Goal: Book appointment/travel/reservation

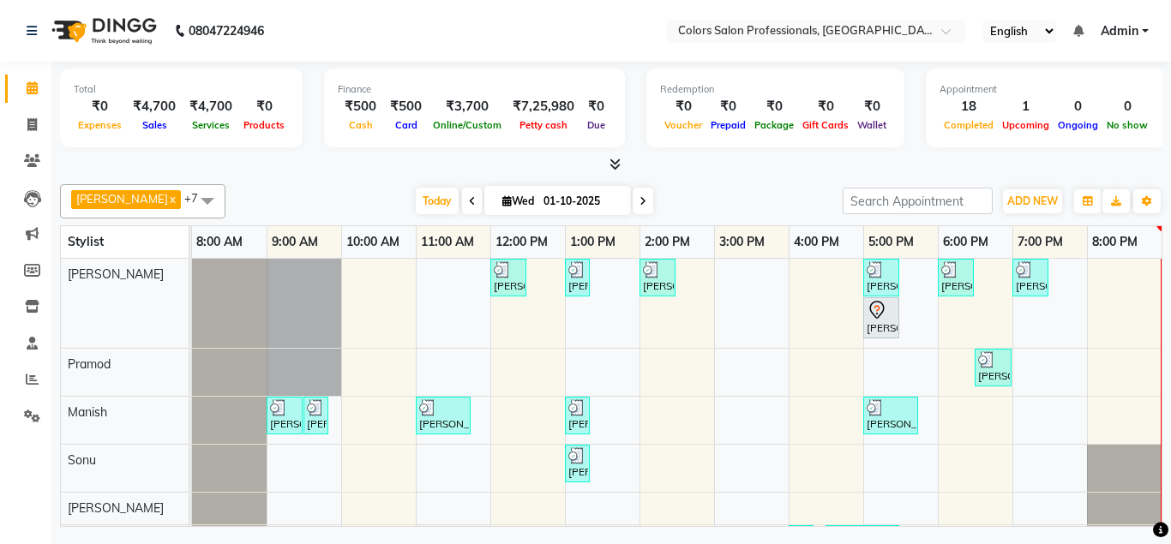
scroll to position [0, 3]
click at [1083, 279] on div "[PERSON_NAME], TK08, 12:00 PM-12:30 PM, Hair Cut - Hair Cut [DEMOGRAPHIC_DATA] …" at bounding box center [677, 474] width 970 height 430
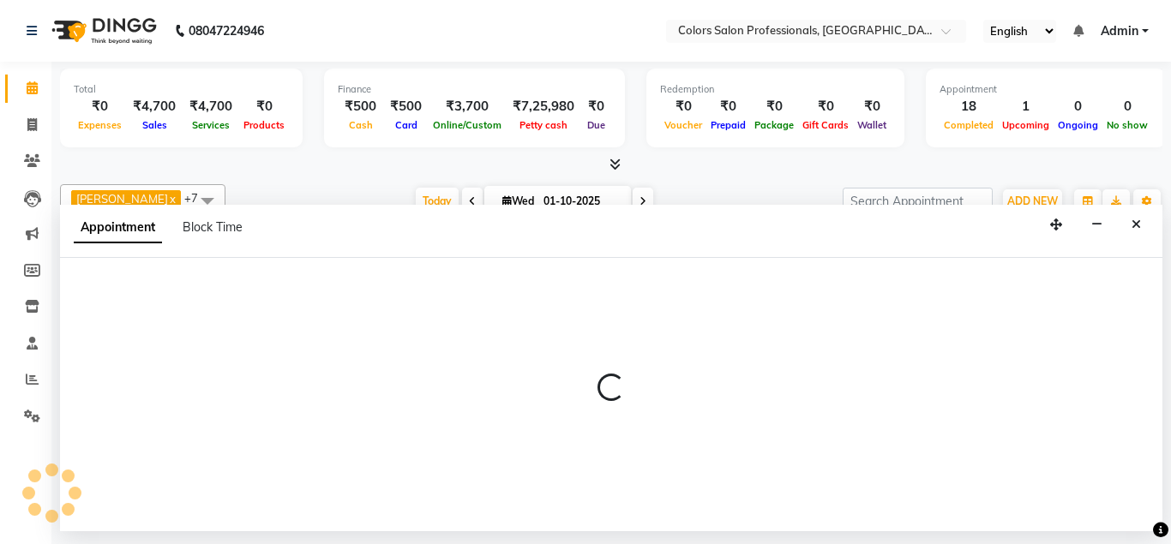
select select "60228"
select select "1140"
select select "tentative"
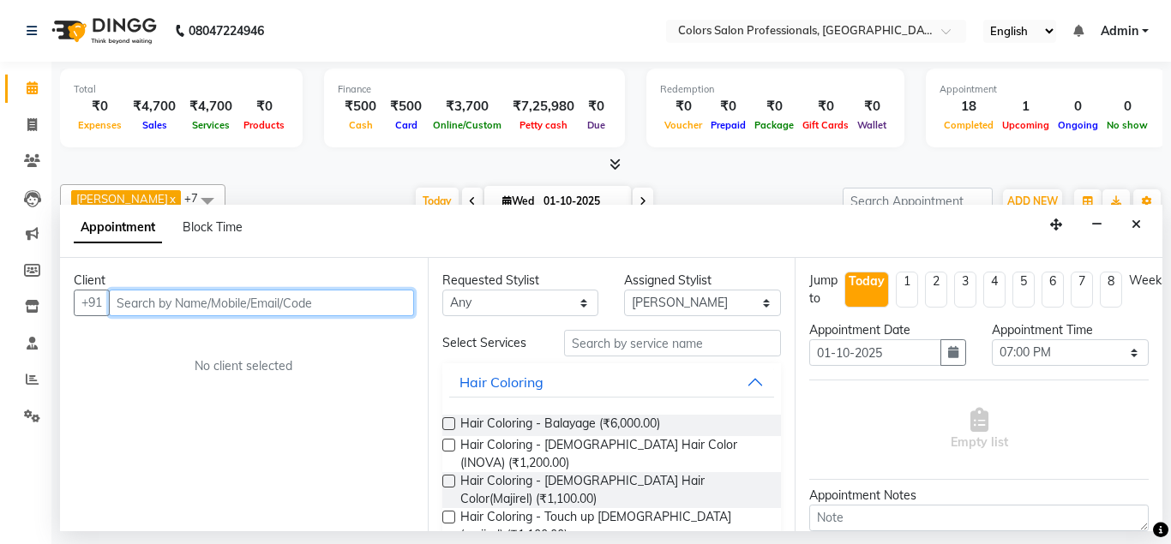
click at [233, 304] on input "text" at bounding box center [261, 303] width 305 height 27
type input "8970143365"
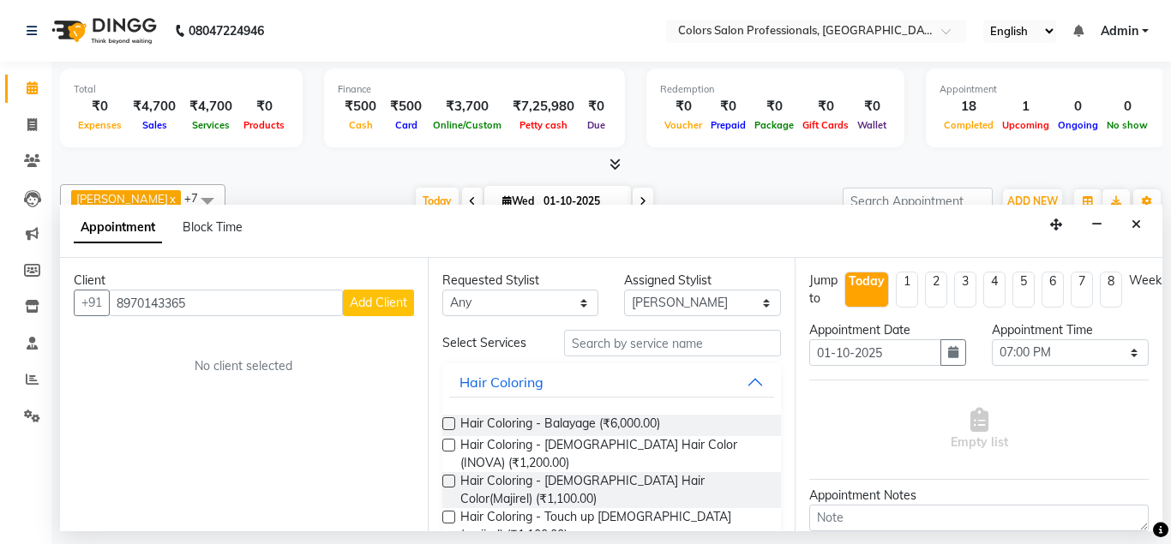
click at [363, 306] on span "Add Client" at bounding box center [378, 302] width 57 height 15
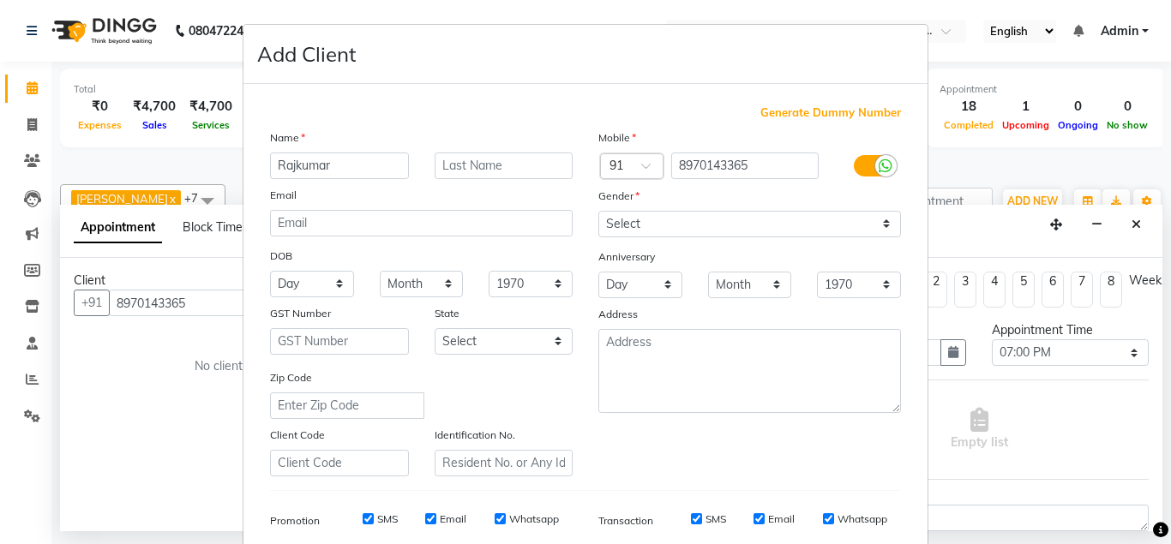
type input "Rajkumar"
click at [501, 158] on input "text" at bounding box center [504, 166] width 139 height 27
type input "Karthu"
select select "[DEMOGRAPHIC_DATA]"
click option "[DEMOGRAPHIC_DATA]" at bounding box center [0, 0] width 0 height 0
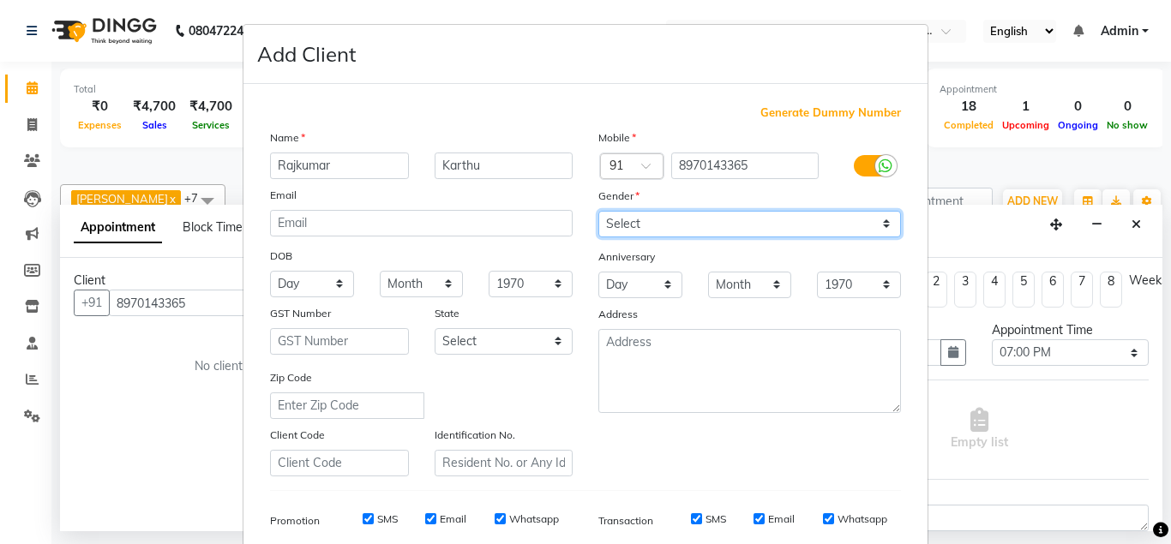
scroll to position [247, 0]
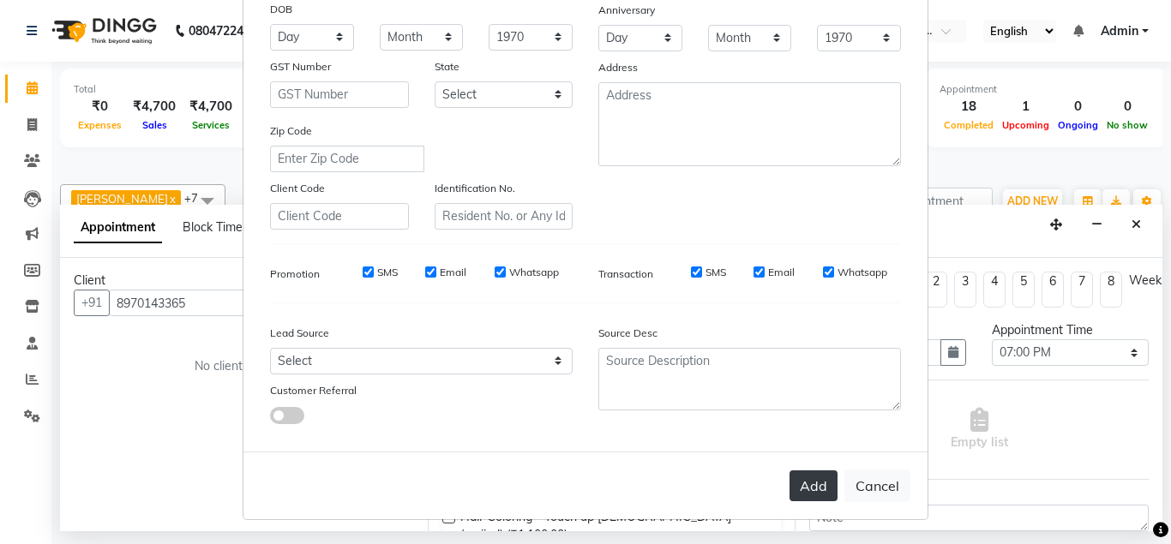
click at [809, 476] on button "Add" at bounding box center [814, 486] width 48 height 31
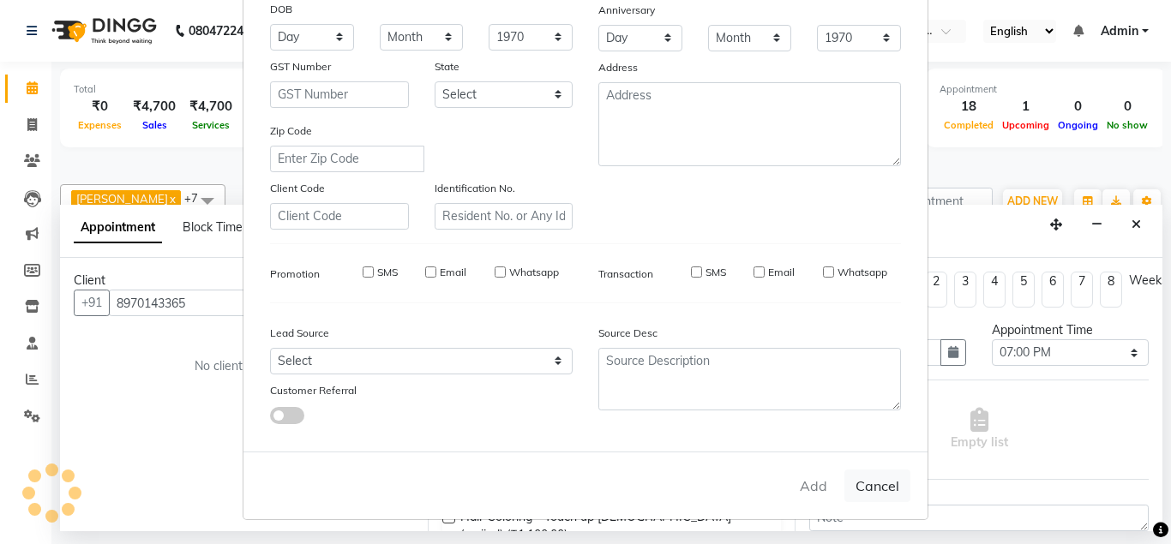
select select
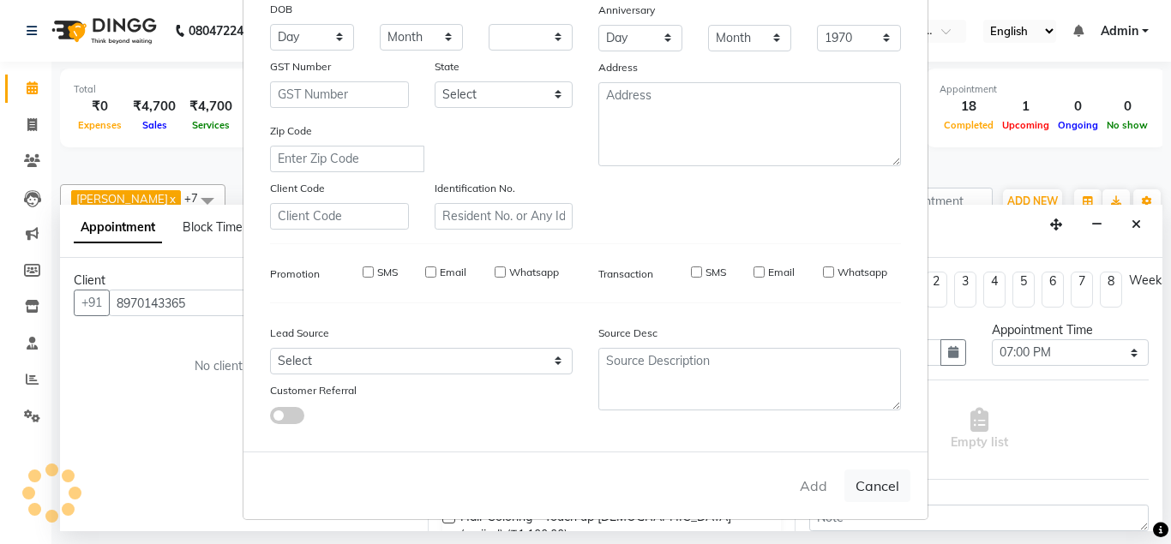
select select
checkbox input "false"
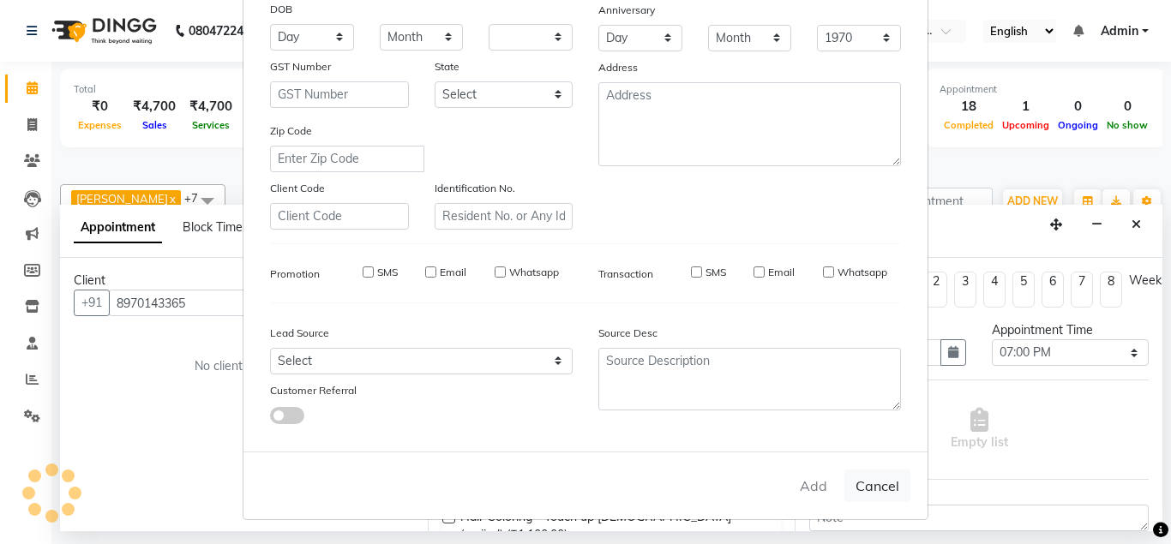
checkbox input "false"
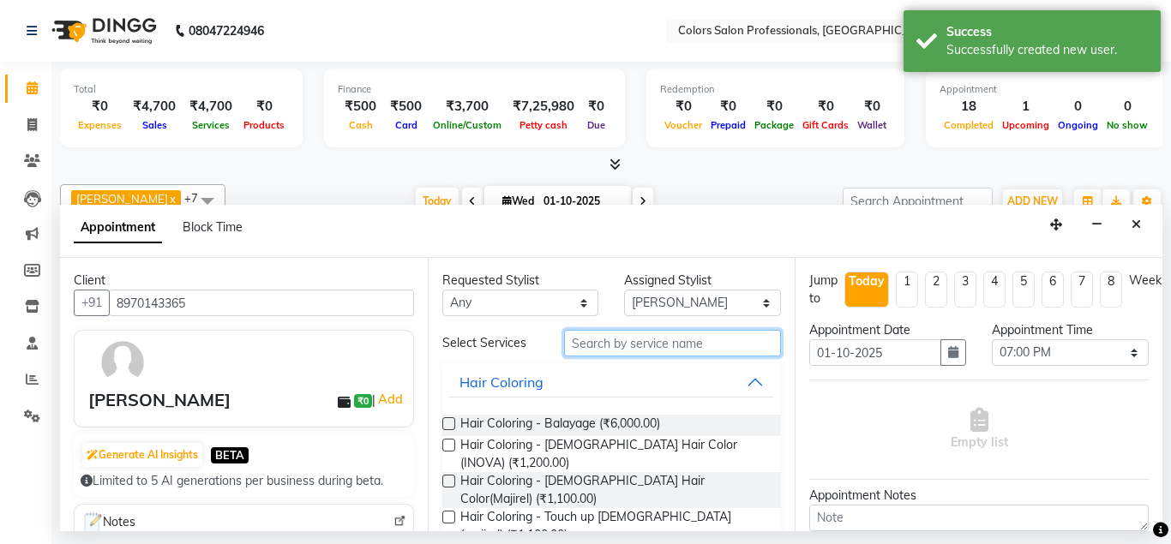
click at [616, 343] on input "text" at bounding box center [673, 343] width 218 height 27
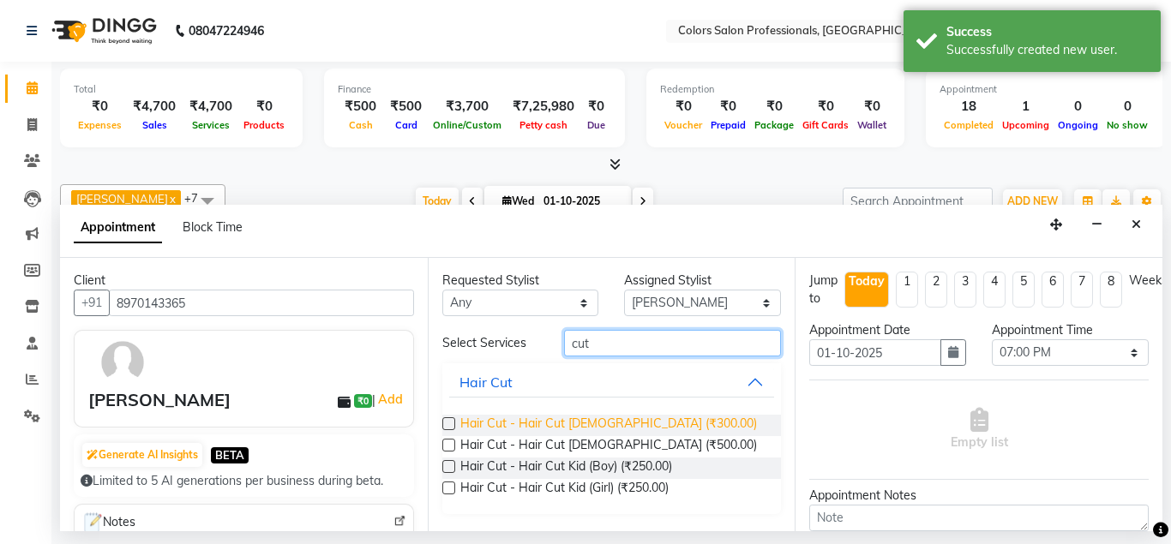
type input "cut"
click at [610, 422] on span "Hair Cut - Hair Cut [DEMOGRAPHIC_DATA] (₹300.00)" at bounding box center [608, 425] width 297 height 21
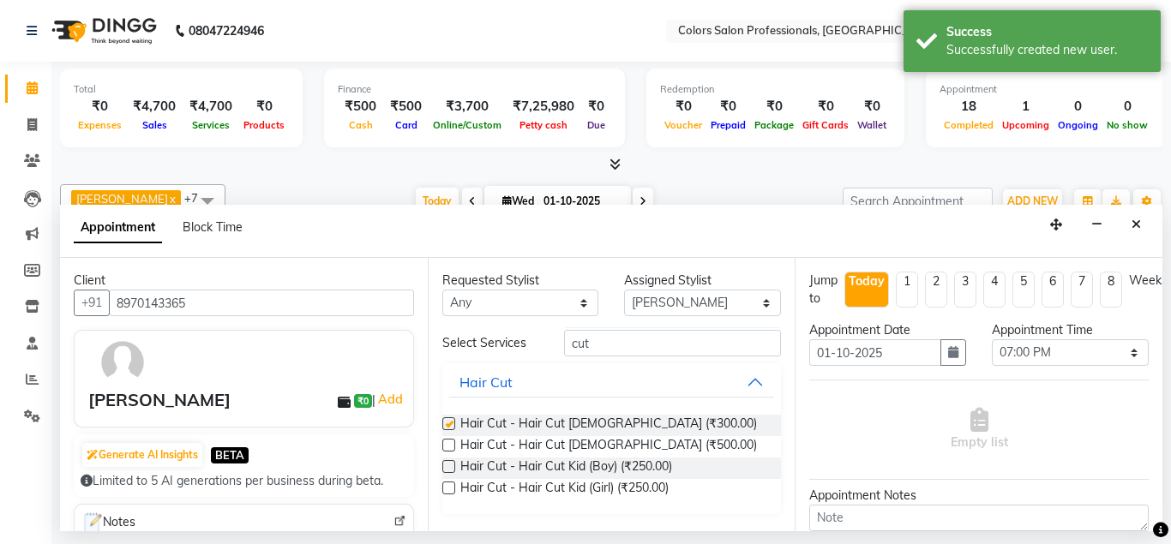
checkbox input "false"
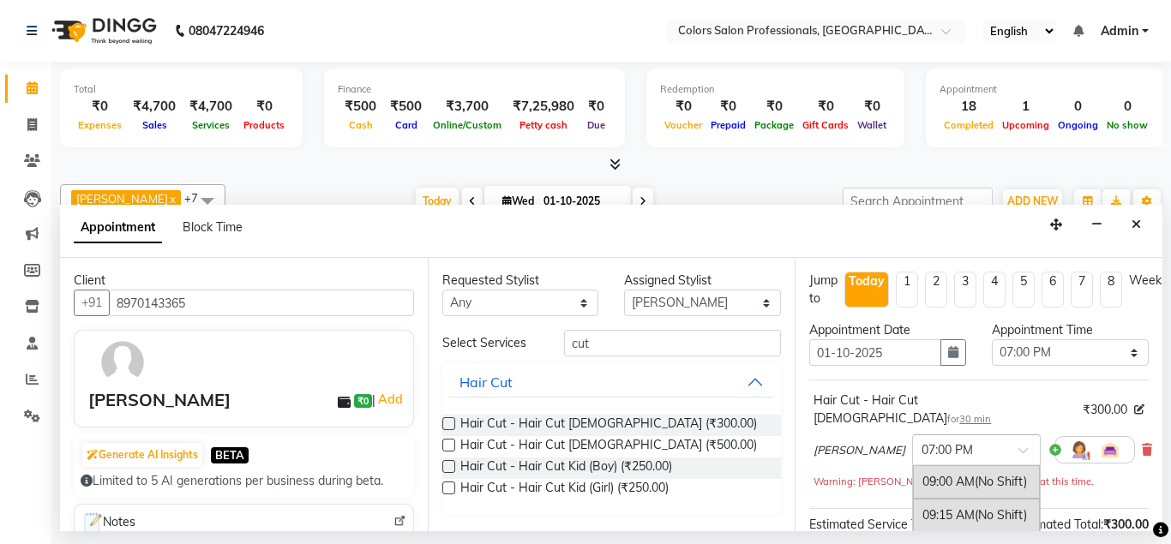
click at [922, 440] on input "text" at bounding box center [959, 449] width 75 height 18
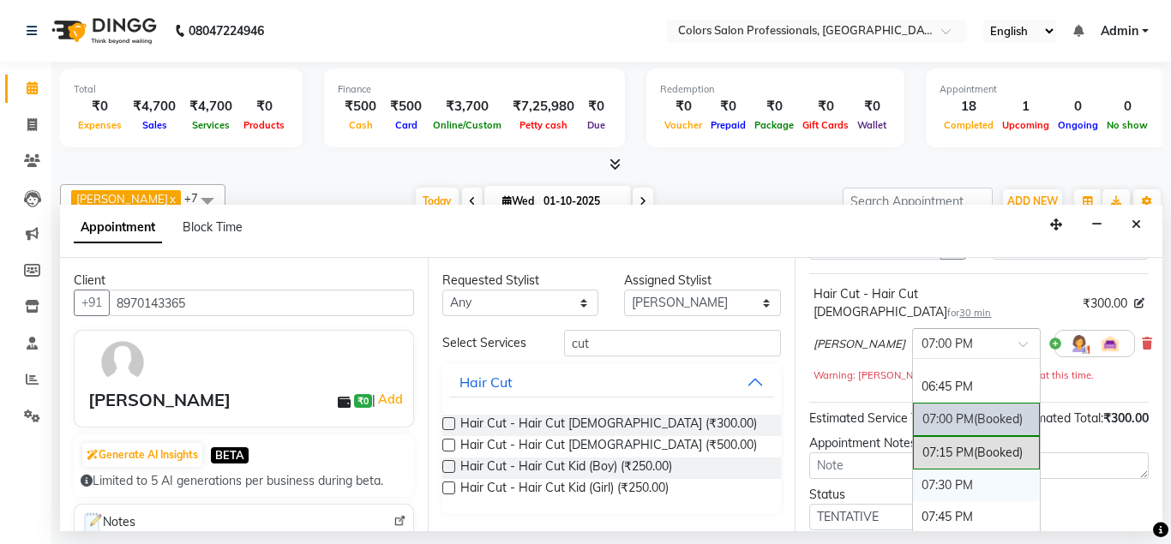
scroll to position [195, 0]
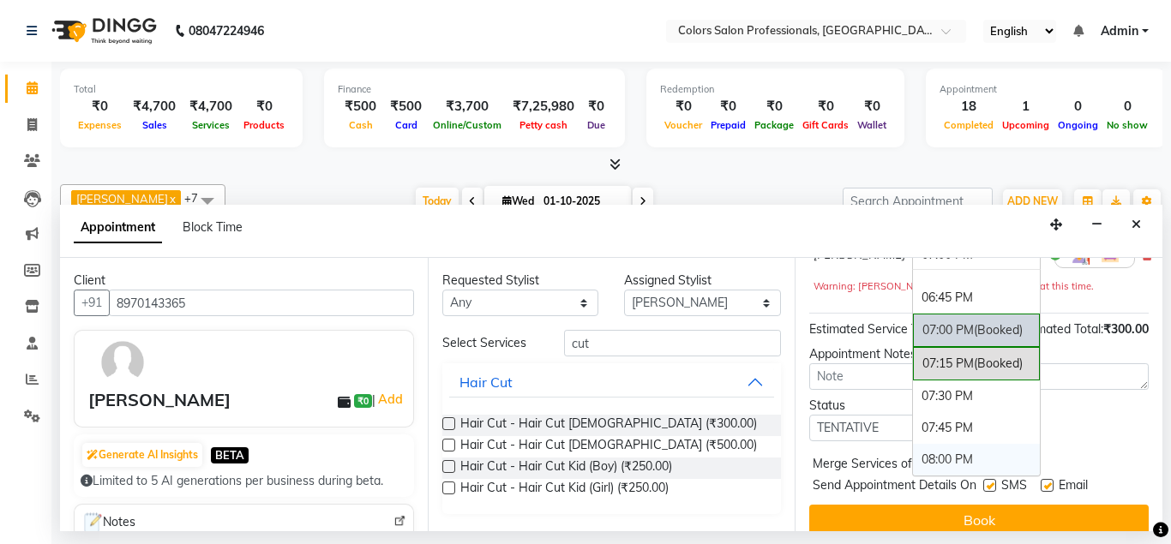
click at [913, 444] on div "08:00 PM" at bounding box center [976, 460] width 127 height 32
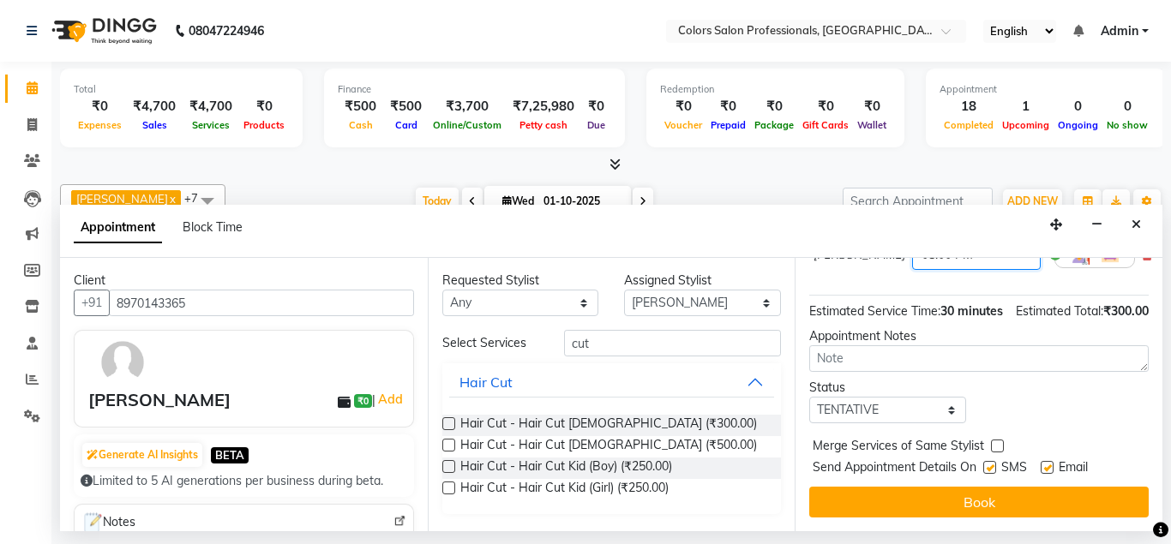
scroll to position [177, 0]
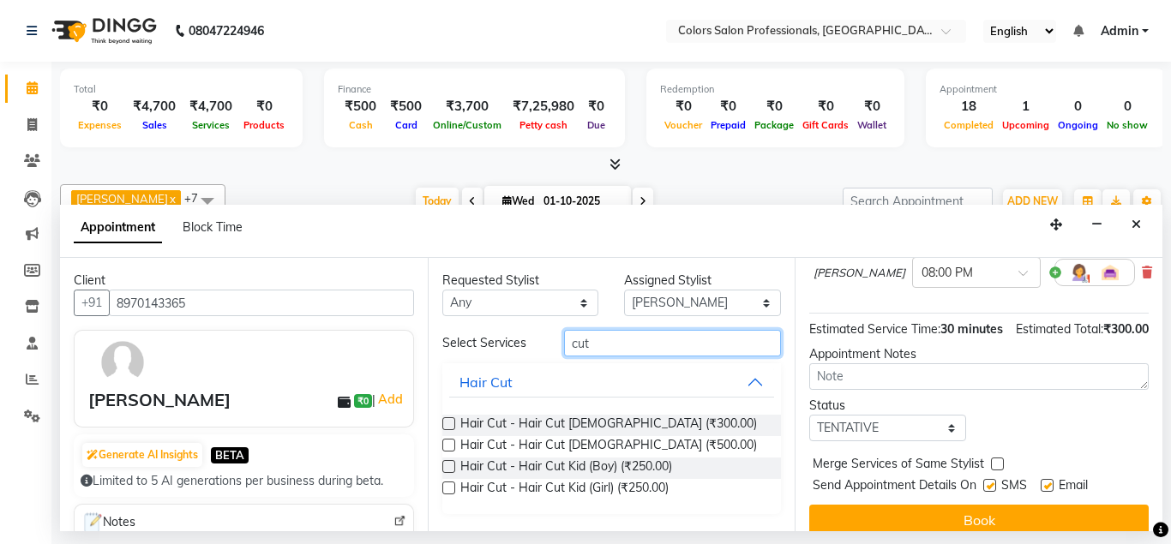
drag, startPoint x: 645, startPoint y: 348, endPoint x: 522, endPoint y: 334, distance: 123.4
click at [564, 334] on input "cut" at bounding box center [673, 343] width 218 height 27
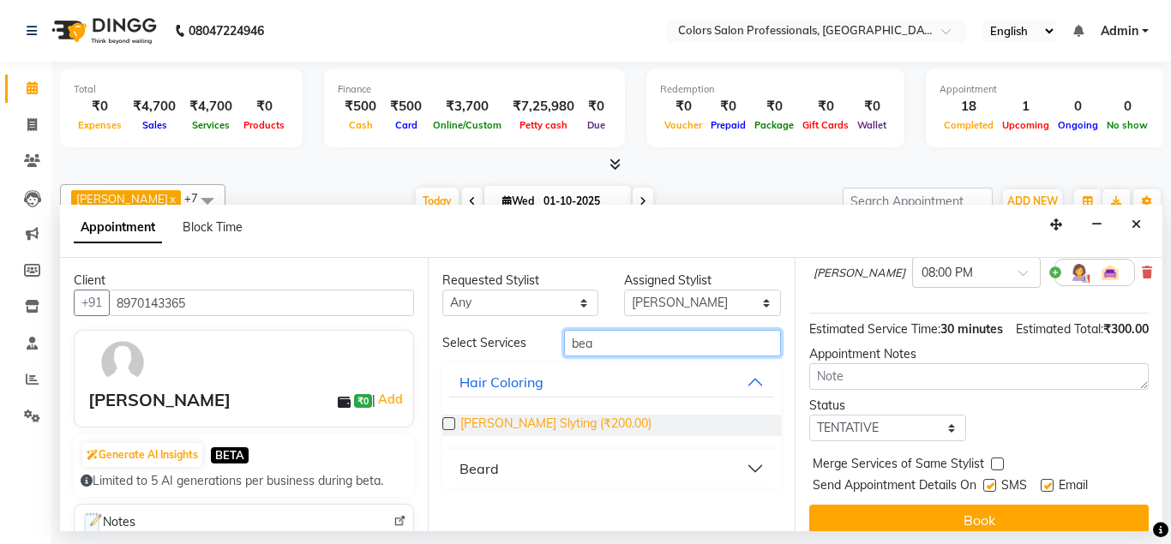
type input "bea"
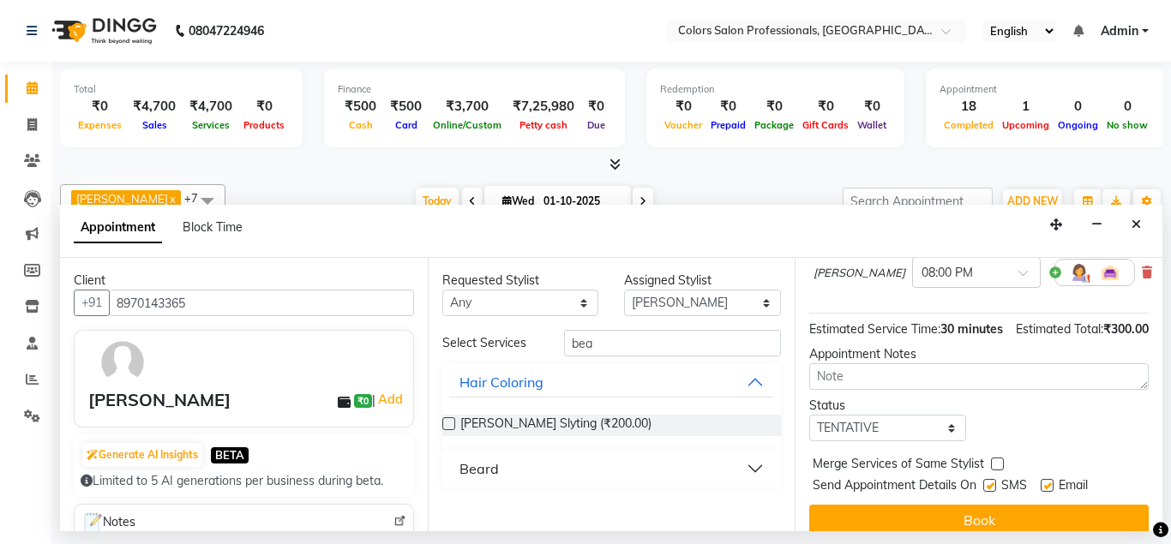
drag, startPoint x: 556, startPoint y: 430, endPoint x: 893, endPoint y: 476, distance: 340.9
click at [556, 429] on span "[PERSON_NAME] Slyting (₹200.00)" at bounding box center [555, 425] width 191 height 21
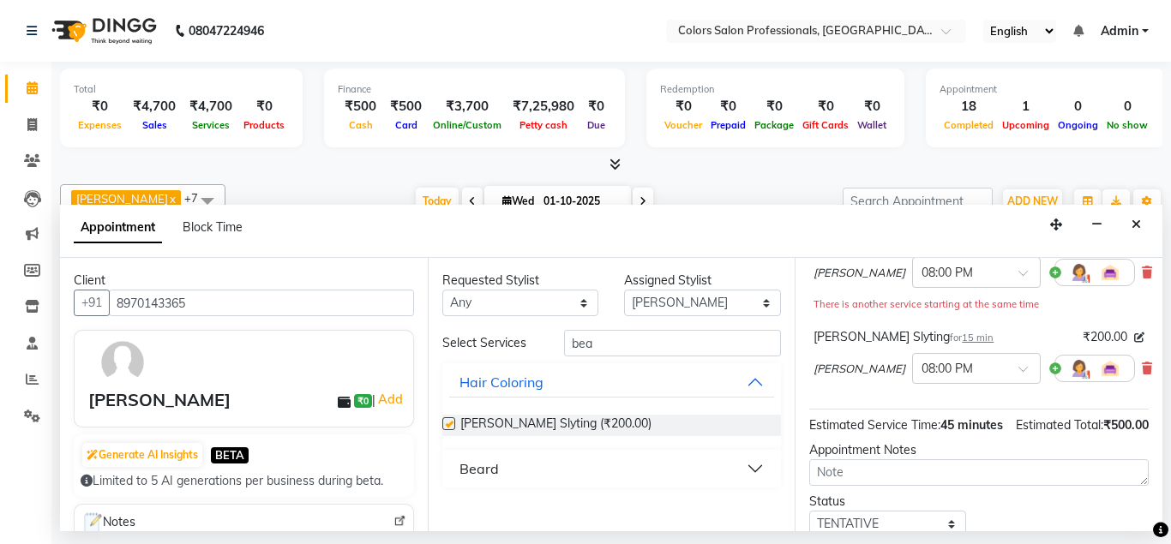
checkbox input "false"
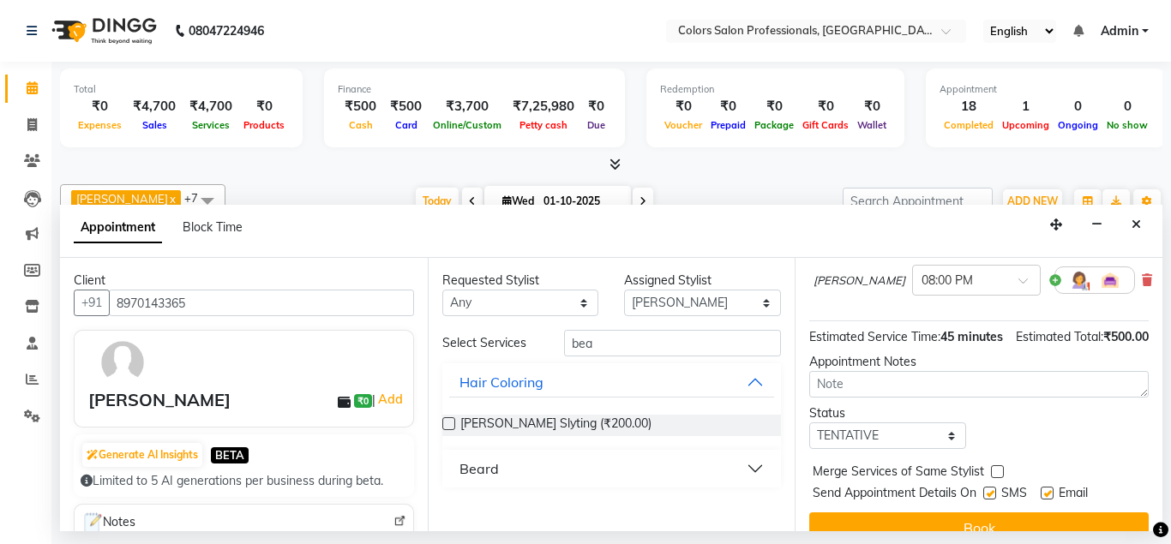
scroll to position [273, 0]
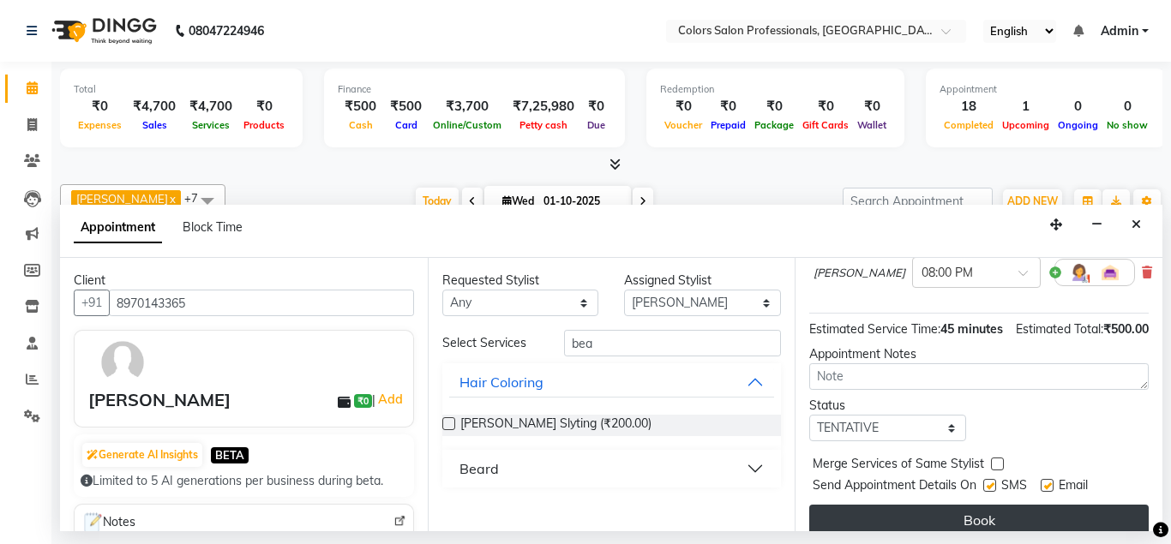
click at [1041, 505] on button "Book" at bounding box center [978, 520] width 339 height 31
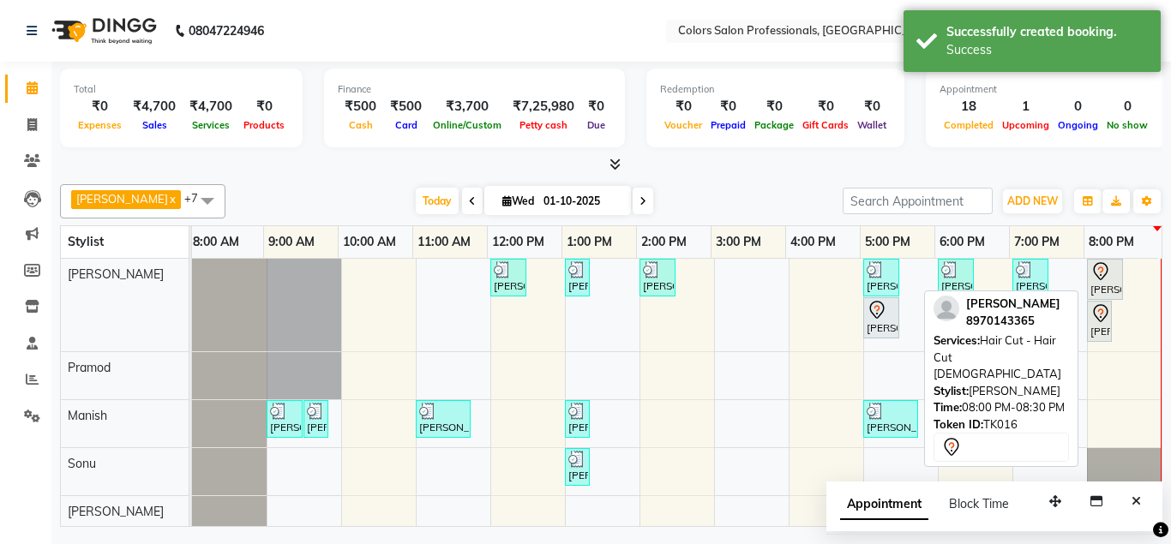
click at [1105, 282] on div "[PERSON_NAME], TK16, 08:00 PM-08:30 PM, Hair Cut - Hair Cut [DEMOGRAPHIC_DATA]" at bounding box center [1105, 279] width 33 height 36
select select "7"
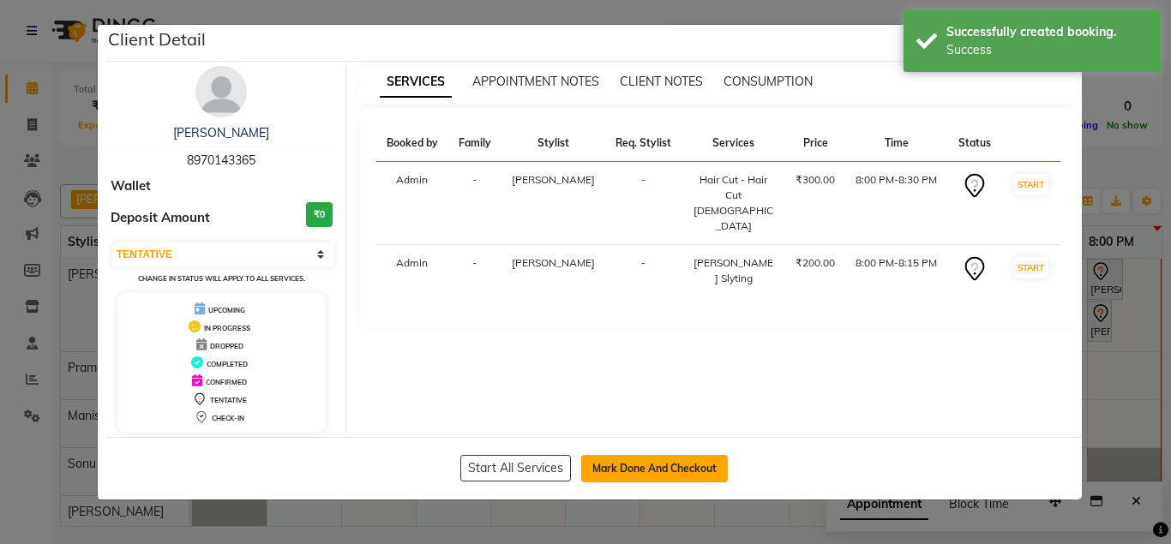
click at [697, 461] on button "Mark Done And Checkout" at bounding box center [654, 468] width 147 height 27
select select "service"
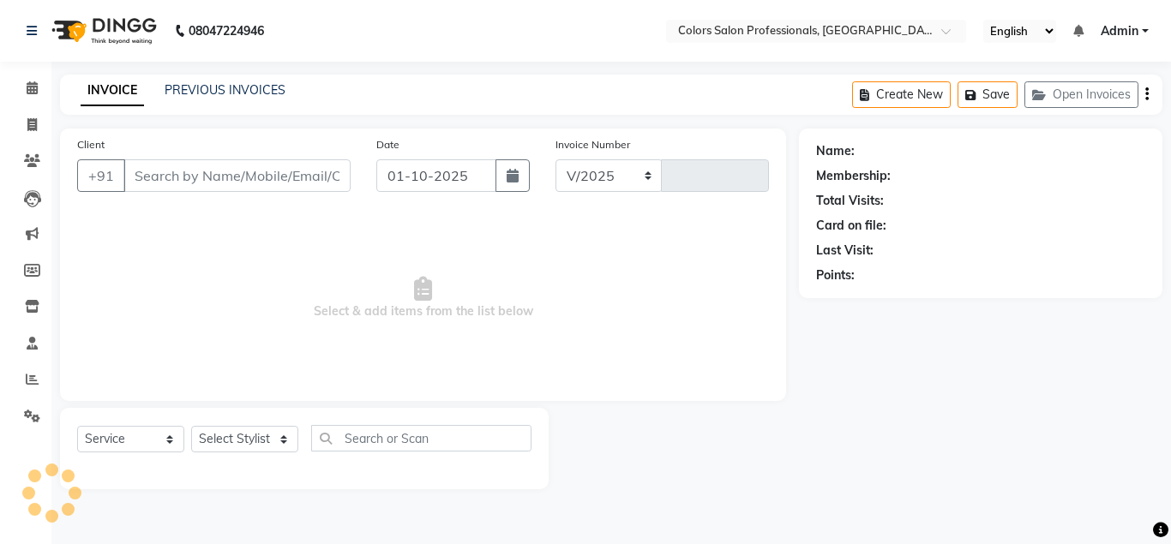
select select "7161"
type input "0931"
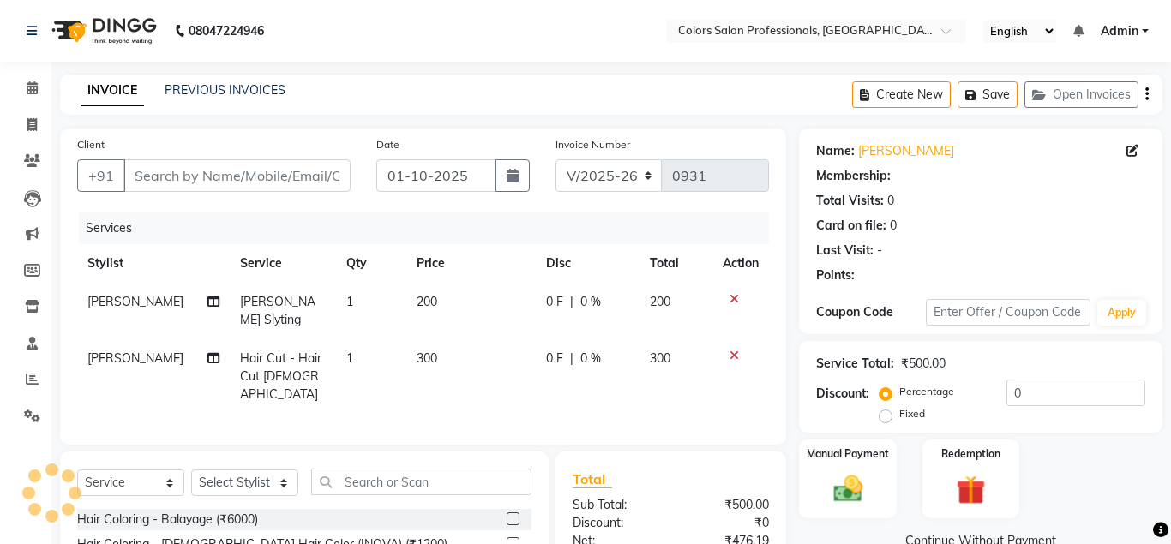
type input "8970143365"
select select "60228"
click at [864, 478] on img at bounding box center [847, 489] width 49 height 35
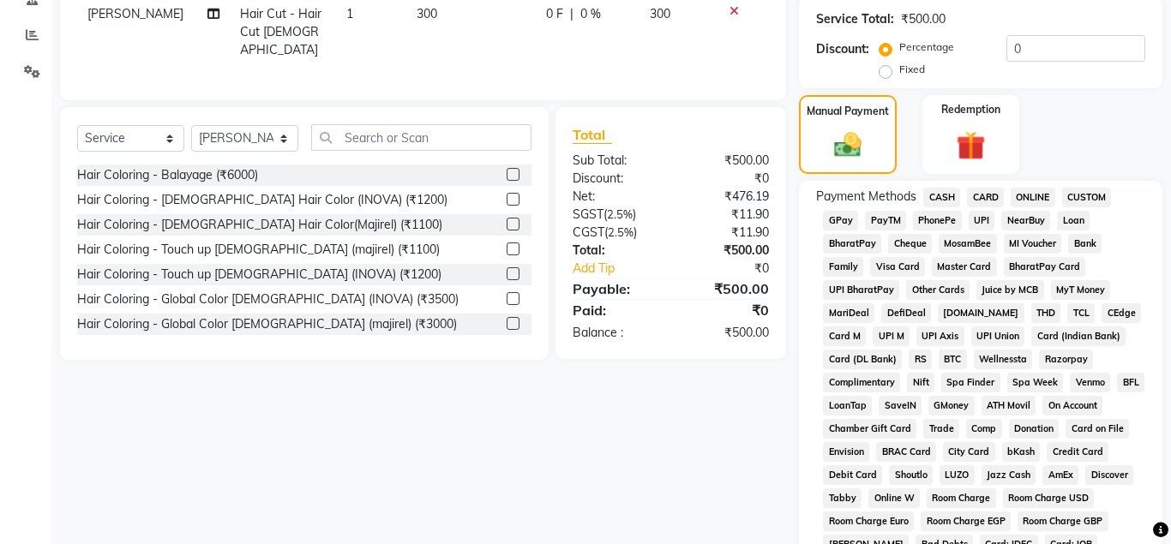
scroll to position [350, 0]
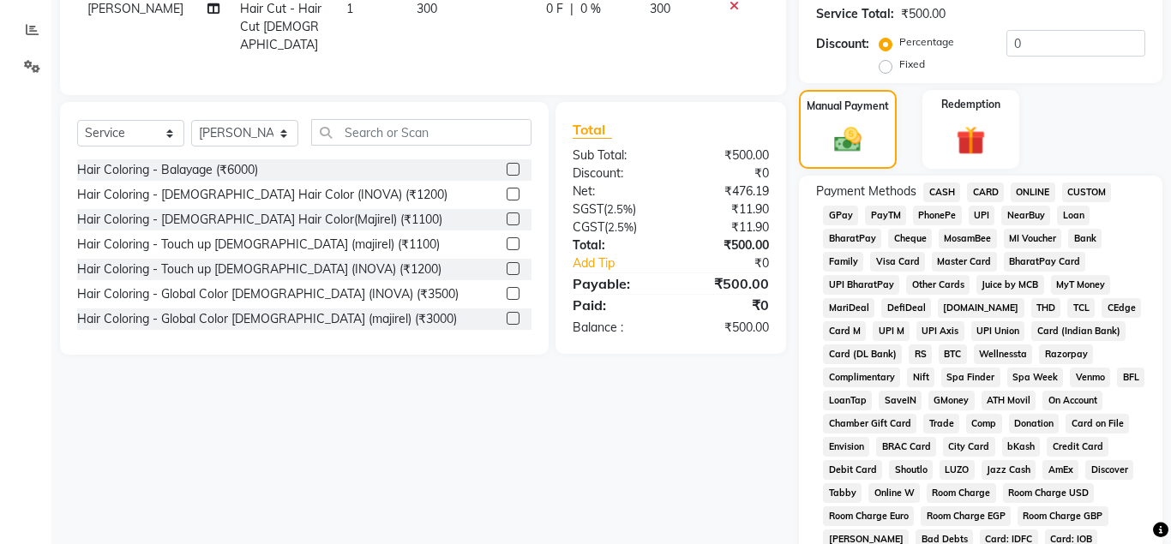
click at [1036, 193] on span "ONLINE" at bounding box center [1033, 193] width 45 height 20
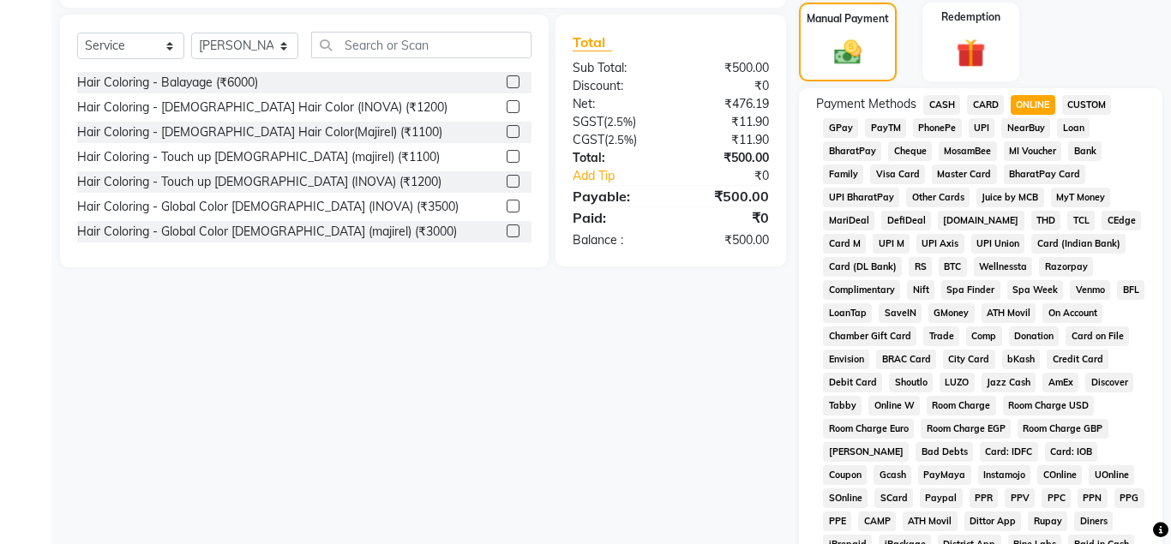
scroll to position [766, 0]
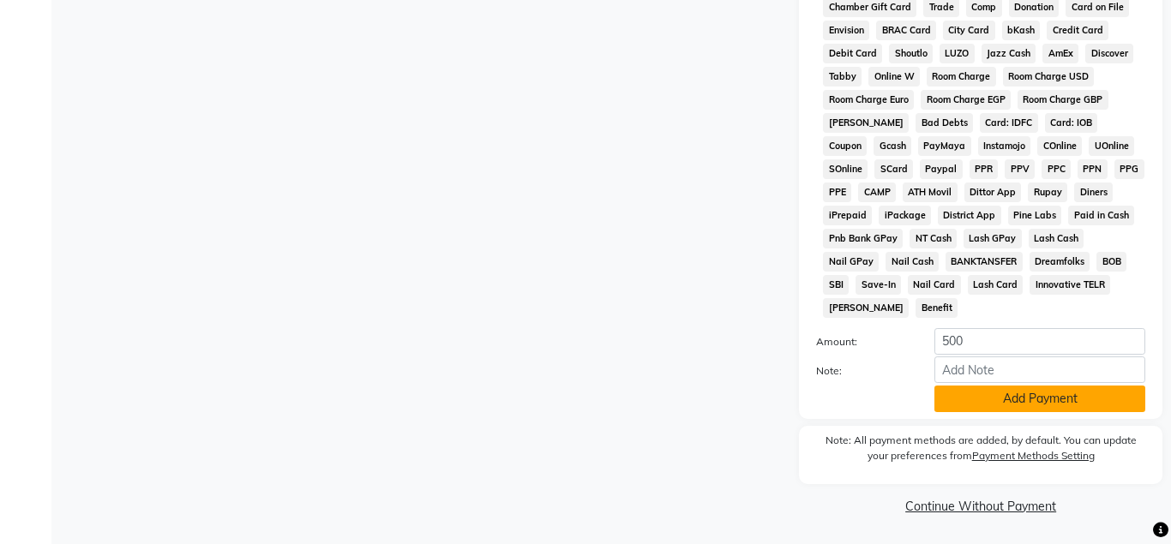
click at [990, 399] on button "Add Payment" at bounding box center [1039, 399] width 211 height 27
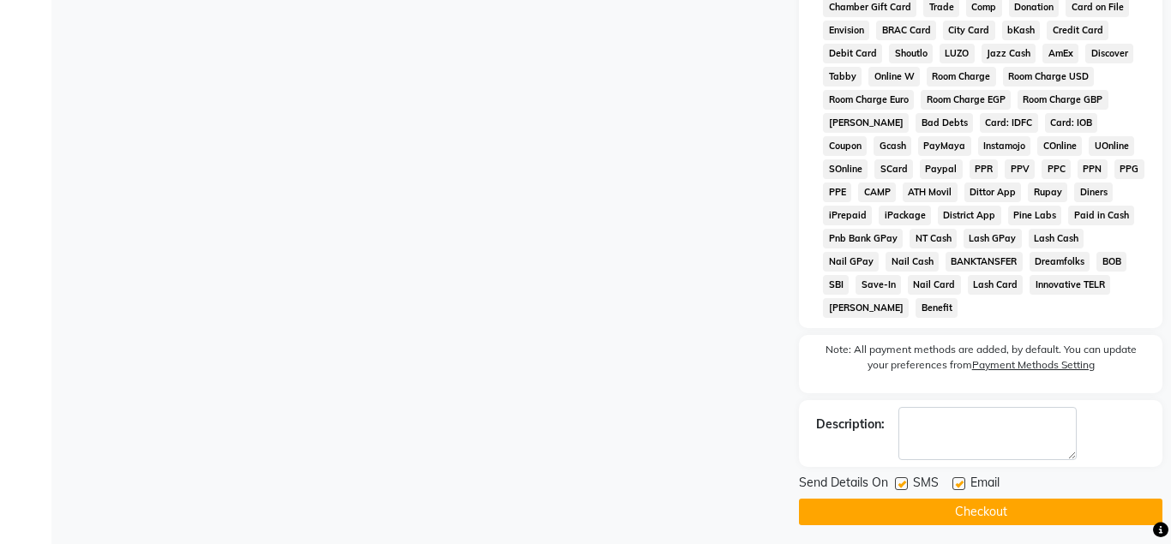
click at [1003, 510] on button "Checkout" at bounding box center [981, 512] width 364 height 27
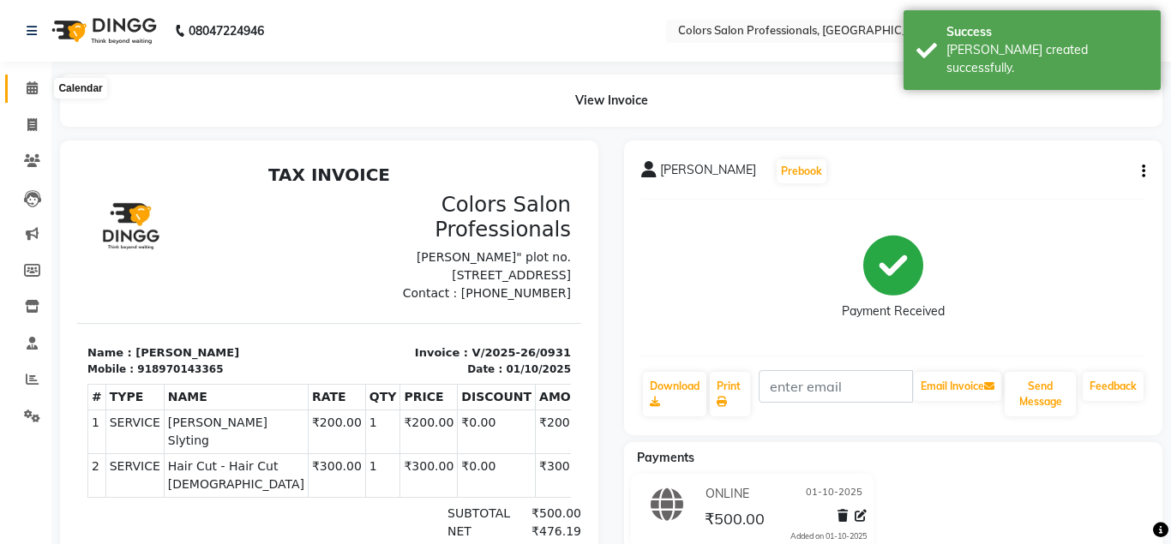
click at [32, 89] on icon at bounding box center [32, 87] width 11 height 13
